Goal: Task Accomplishment & Management: Complete application form

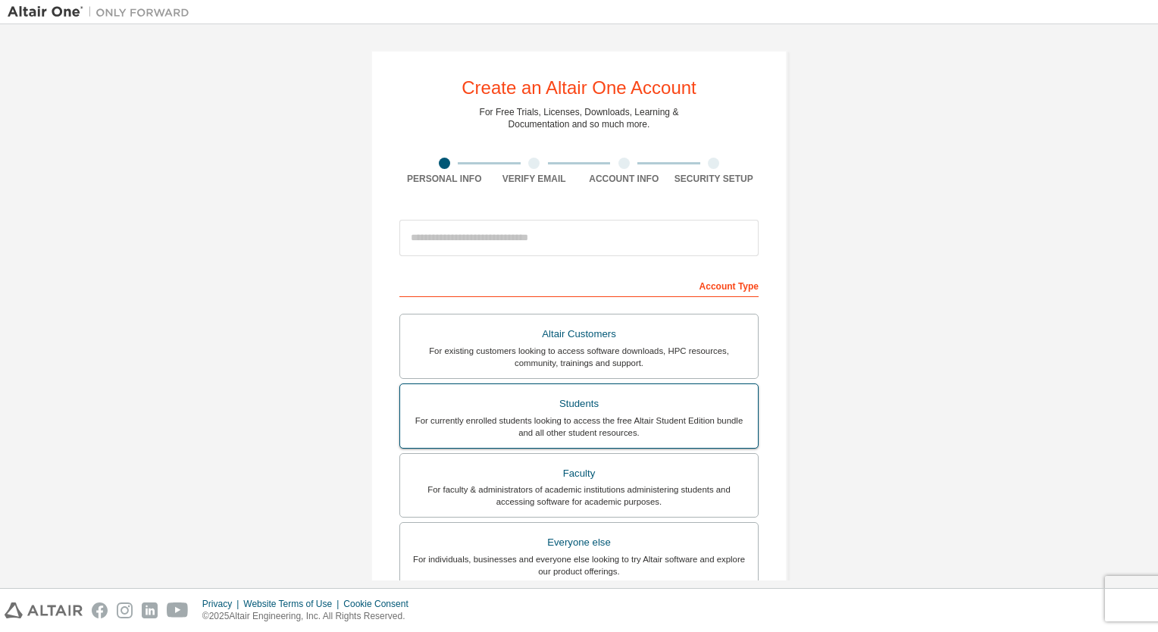
click at [621, 399] on div "Students" at bounding box center [578, 403] width 339 height 21
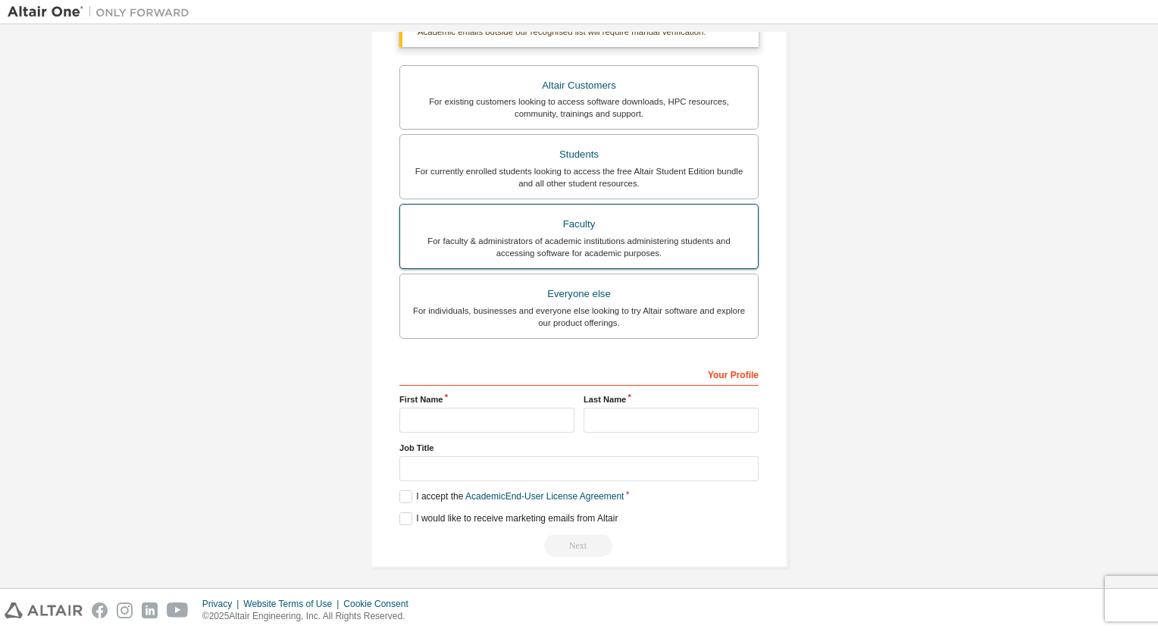
scroll to position [289, 0]
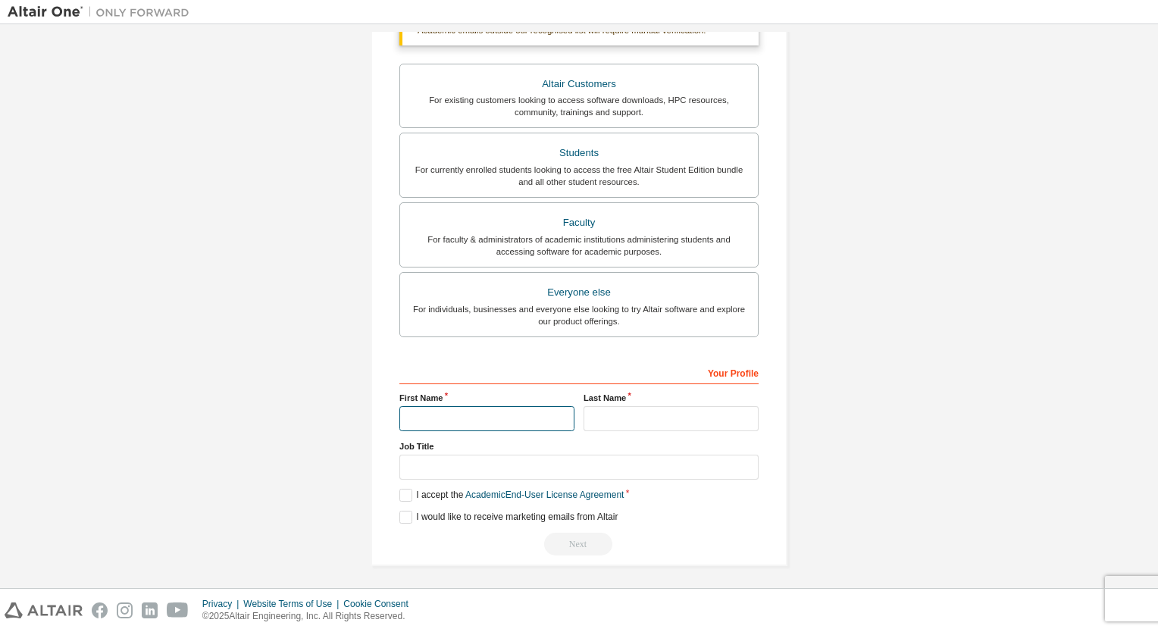
click at [528, 420] on input "text" at bounding box center [486, 418] width 175 height 25
type input "******"
click at [590, 414] on input "text" at bounding box center [670, 418] width 175 height 25
type input "*"
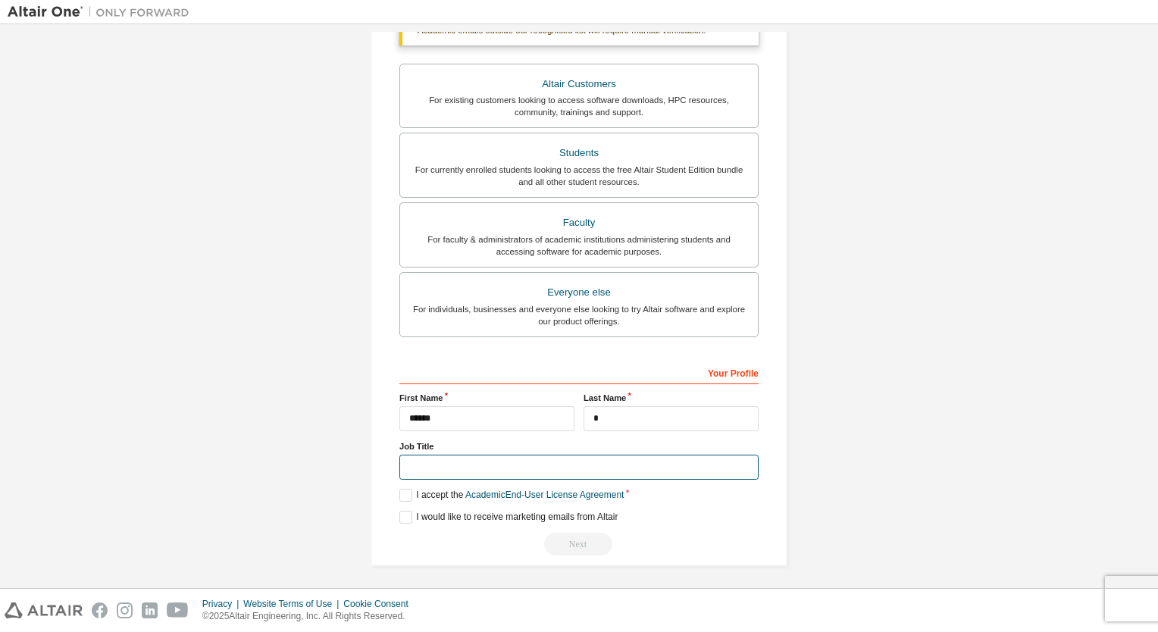
click at [543, 465] on input "text" at bounding box center [578, 467] width 359 height 25
type input "*******"
click at [402, 490] on label "I accept the Academic End-User License Agreement" at bounding box center [511, 495] width 224 height 13
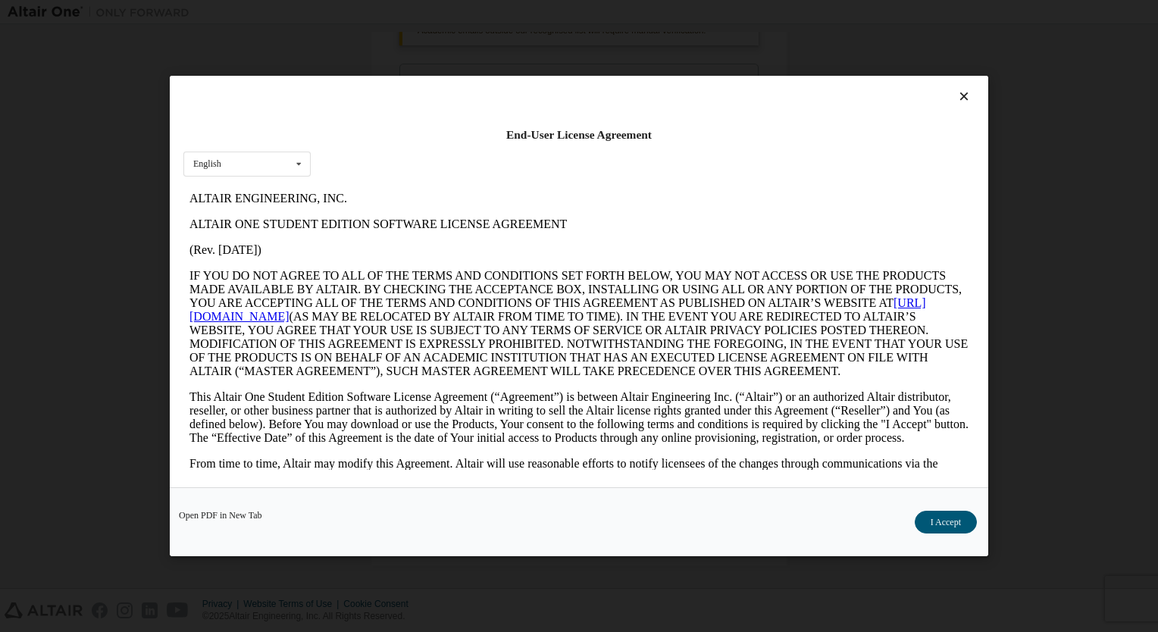
scroll to position [0, 0]
click at [925, 514] on button "I Accept" at bounding box center [946, 522] width 62 height 23
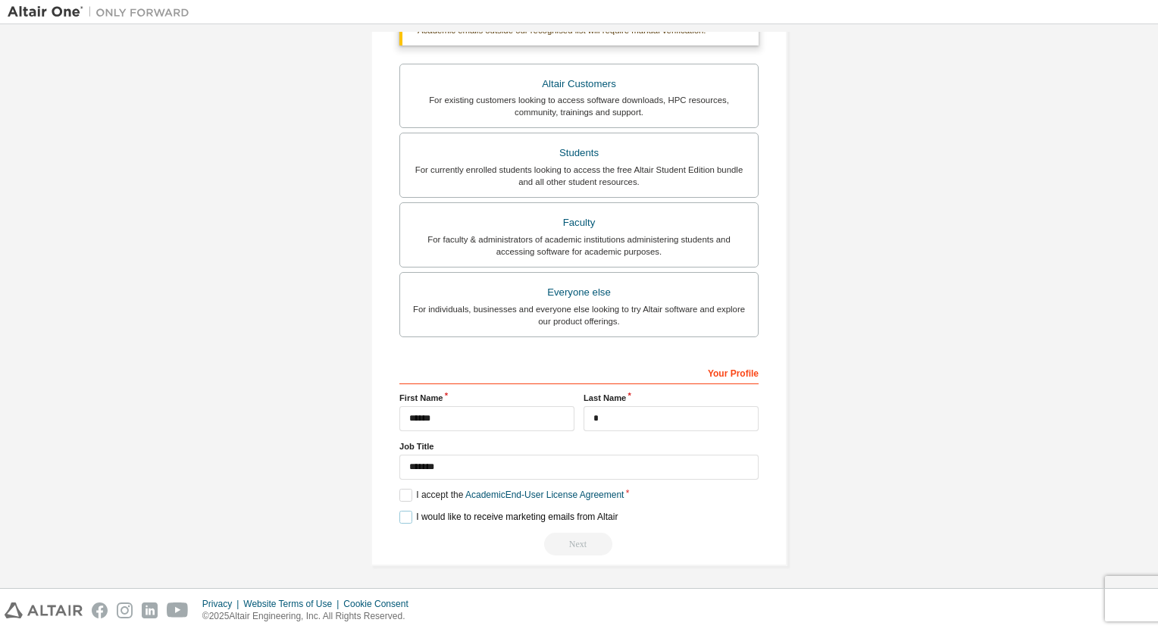
click at [405, 516] on label "I would like to receive marketing emails from Altair" at bounding box center [508, 517] width 218 height 13
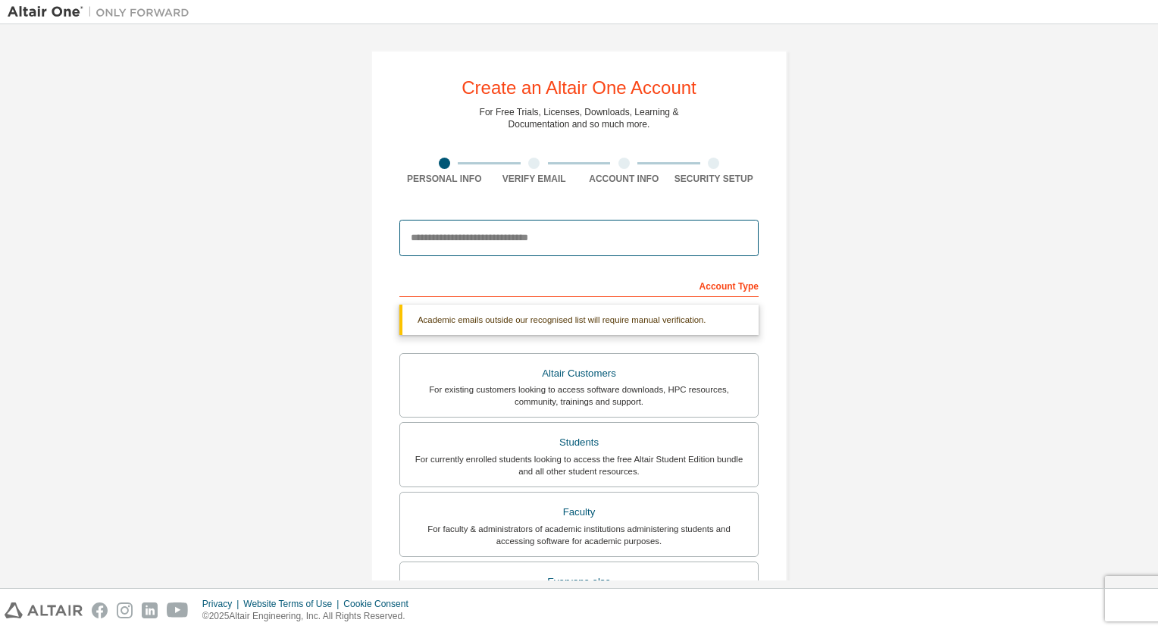
click at [496, 232] on input "email" at bounding box center [578, 238] width 359 height 36
type input "**********"
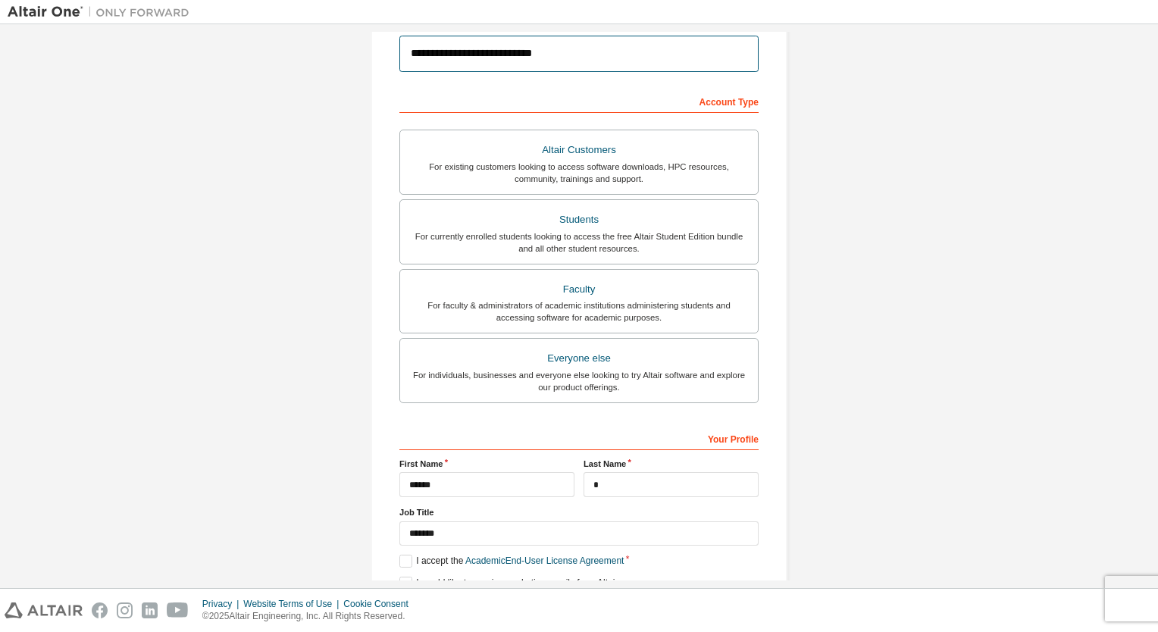
scroll to position [250, 0]
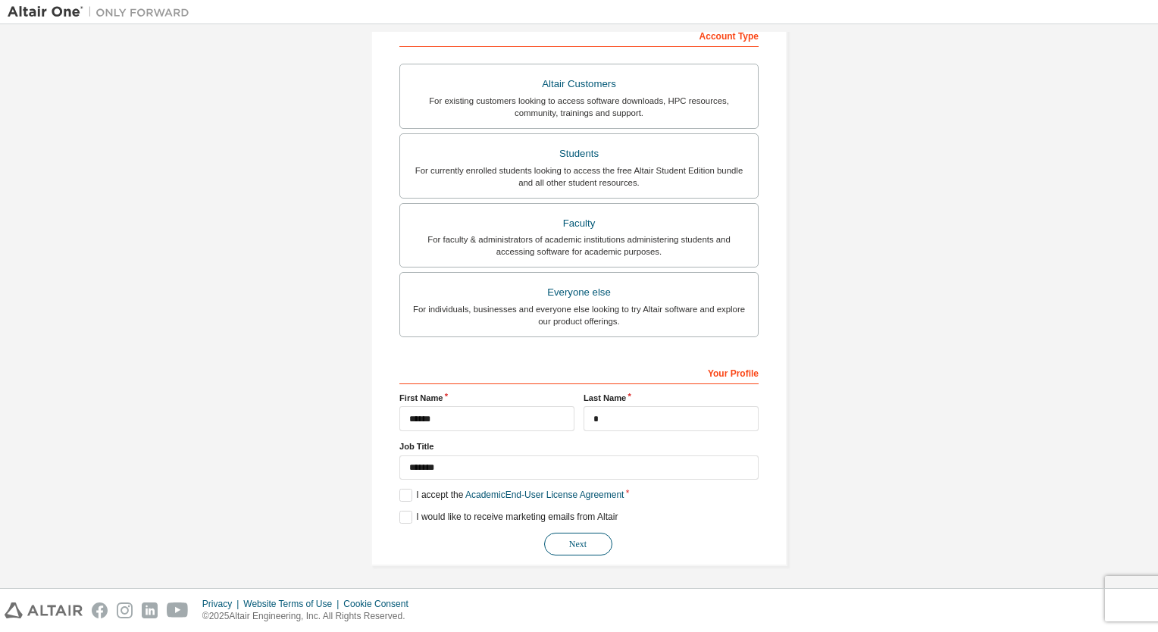
click at [571, 542] on button "Next" at bounding box center [578, 544] width 68 height 23
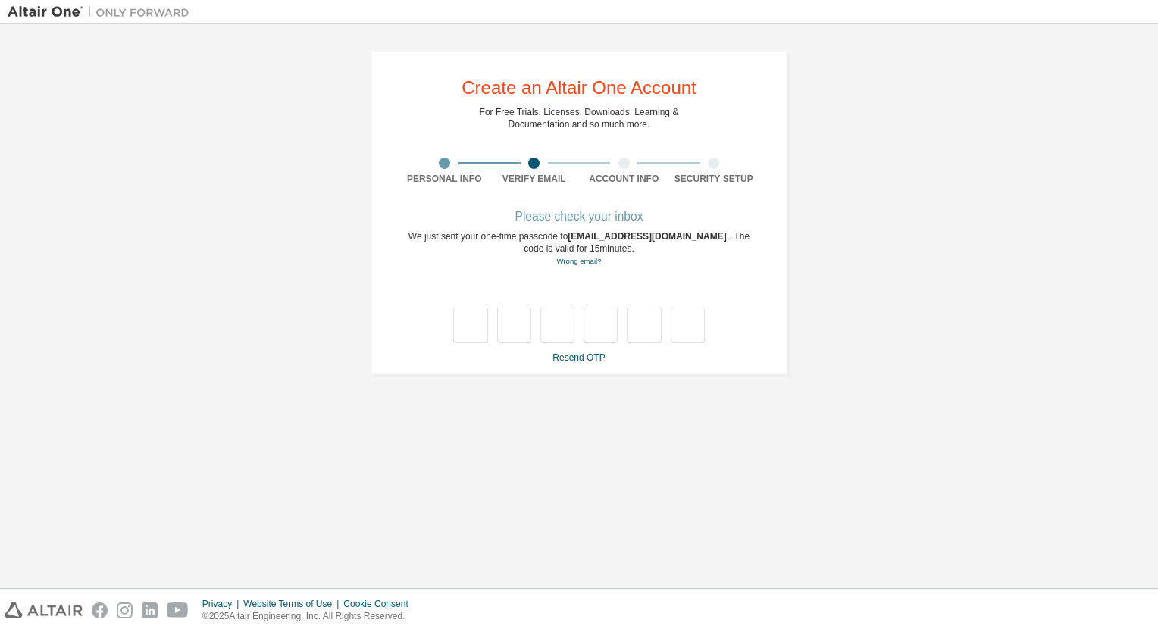
type input "*"
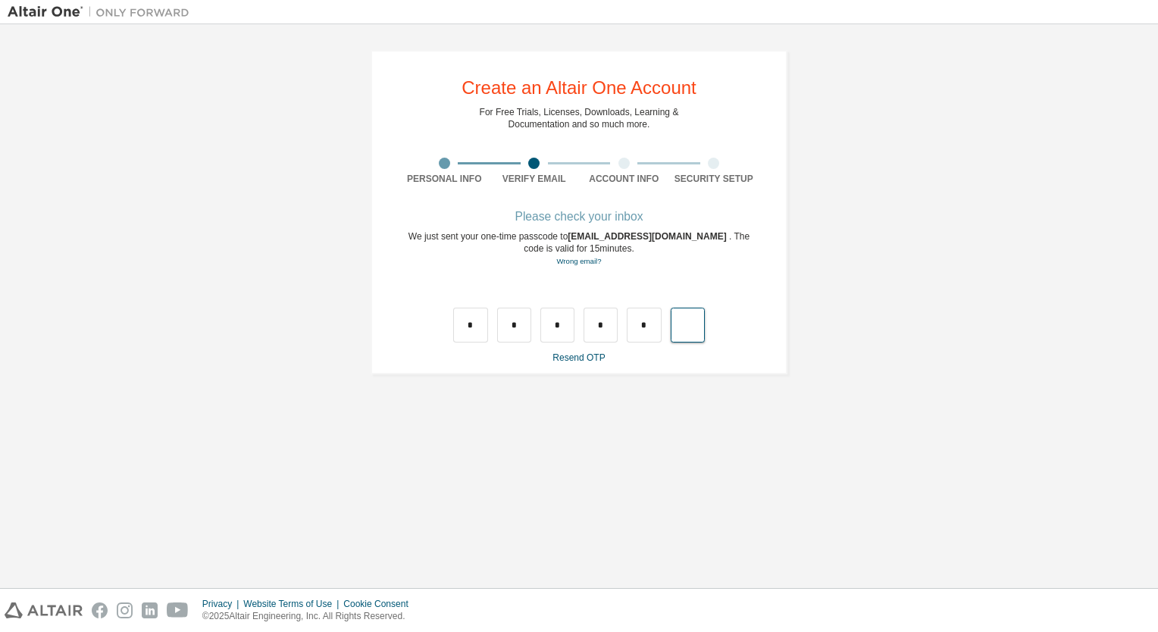
type input "*"
